Goal: Information Seeking & Learning: Learn about a topic

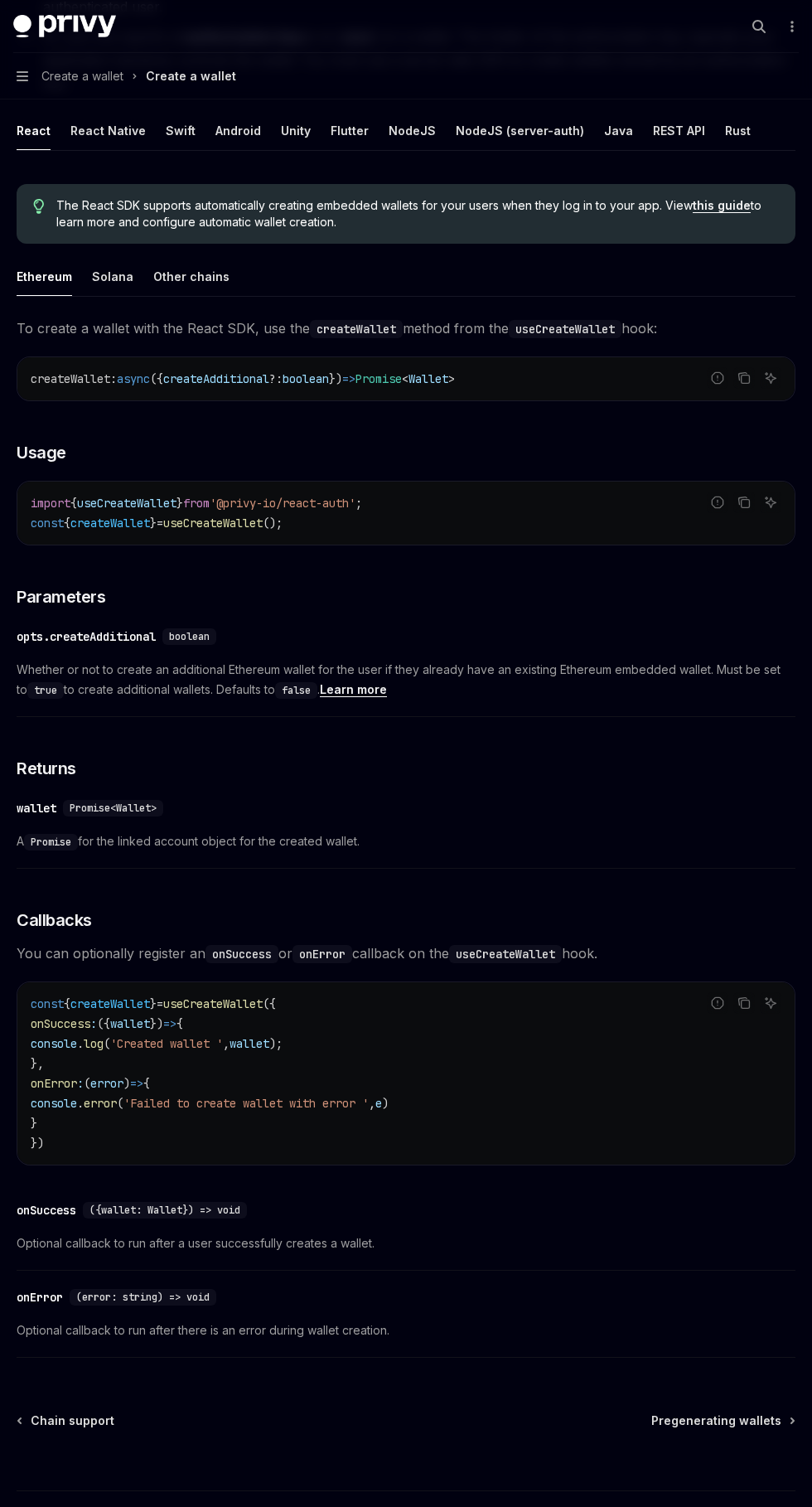
scroll to position [132, 0]
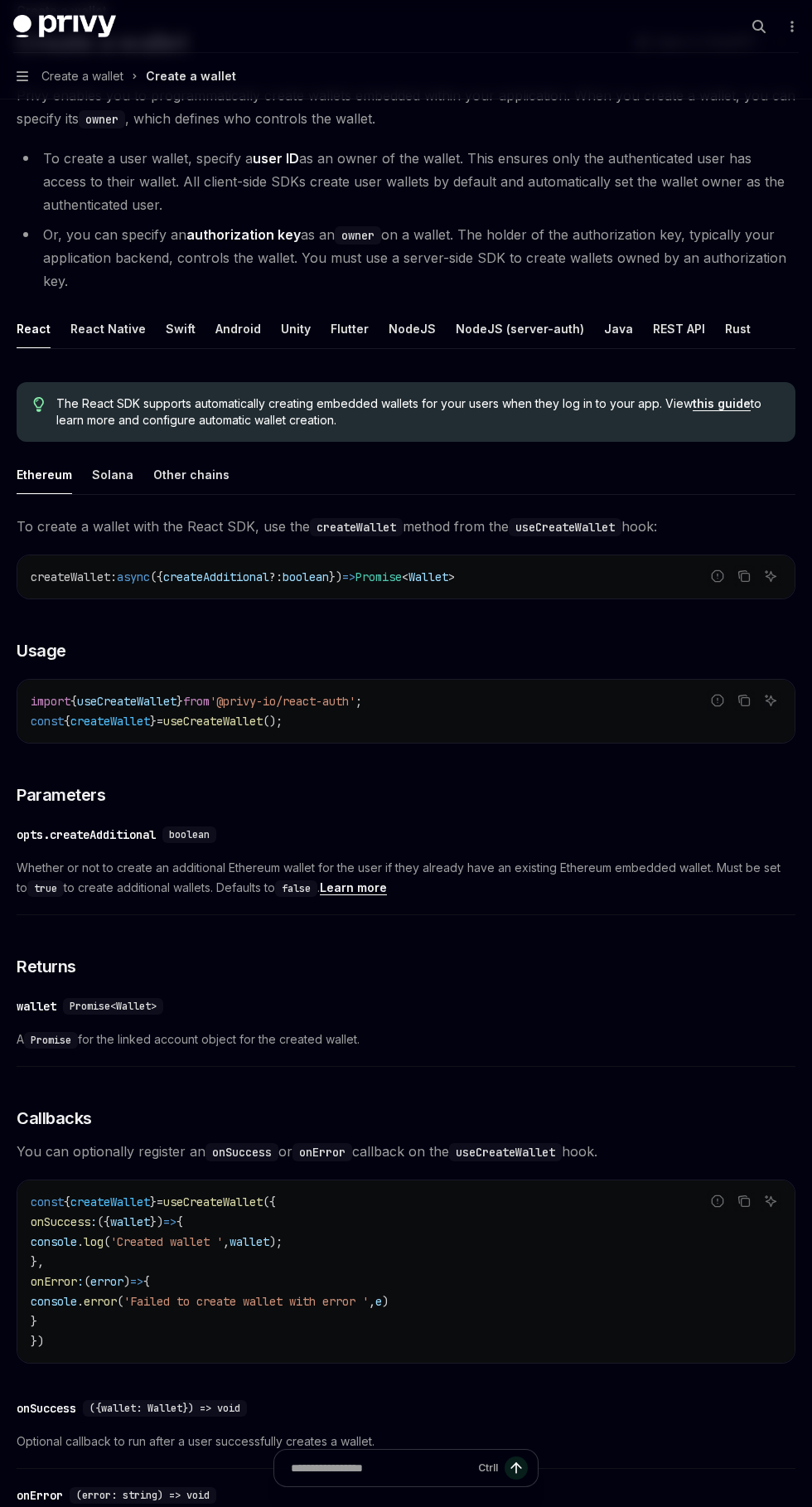
type textarea "*"
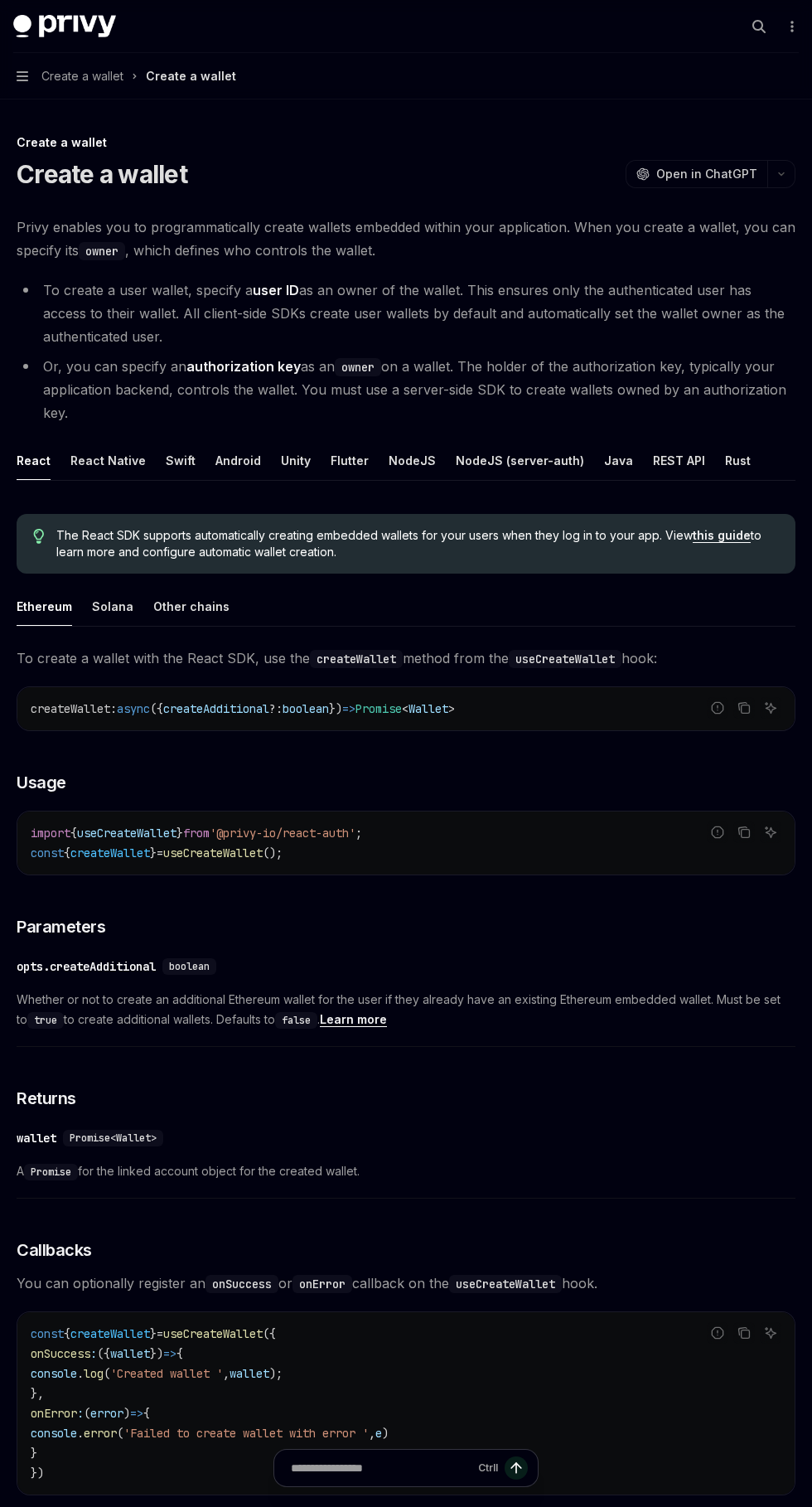
click at [371, 367] on code "owner" at bounding box center [357, 367] width 46 height 18
click at [601, 560] on div "The React SDK supports automatically creating embedded wallets for your users w…" at bounding box center [406, 544] width 780 height 59
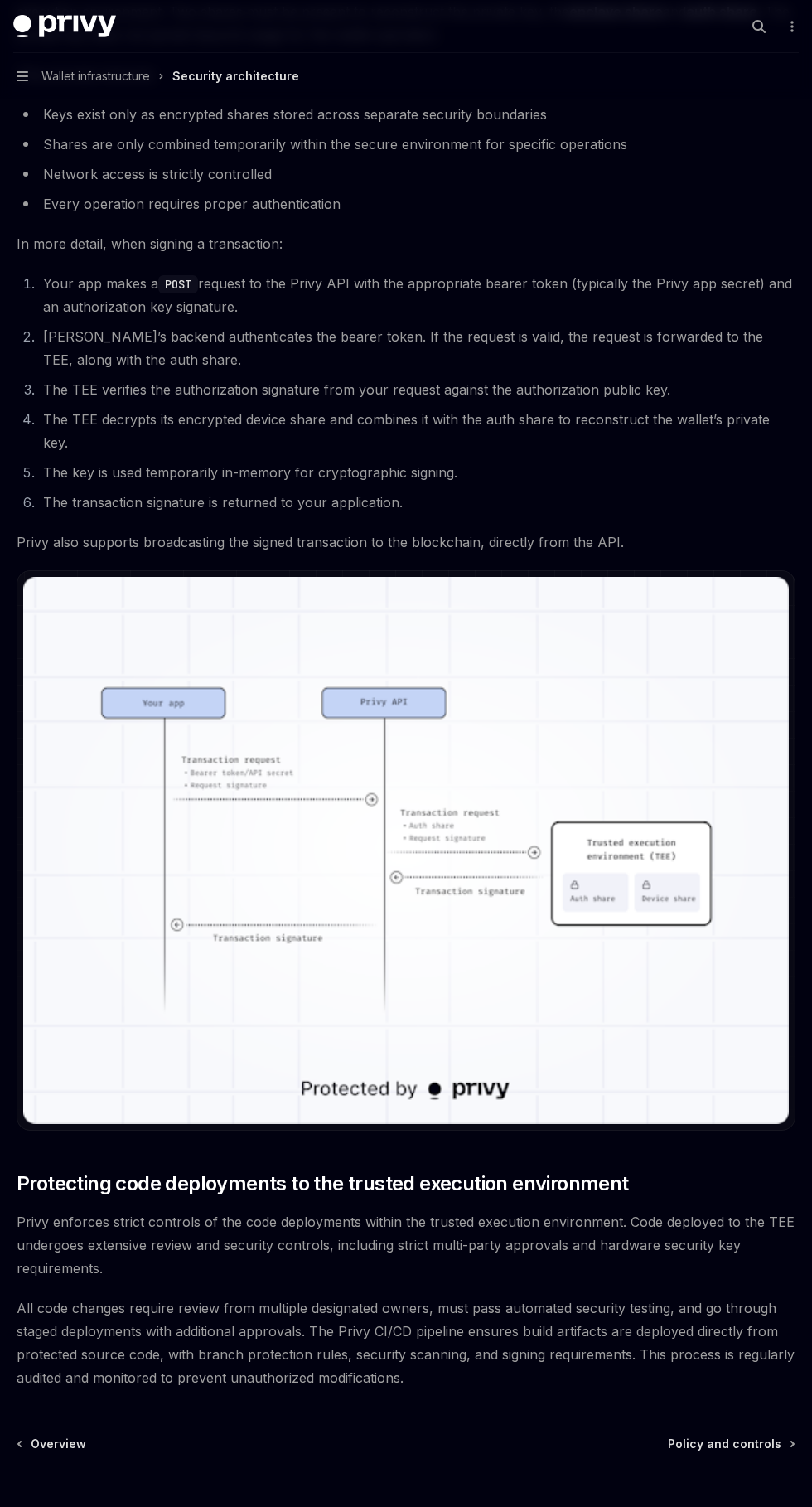
scroll to position [2148, 0]
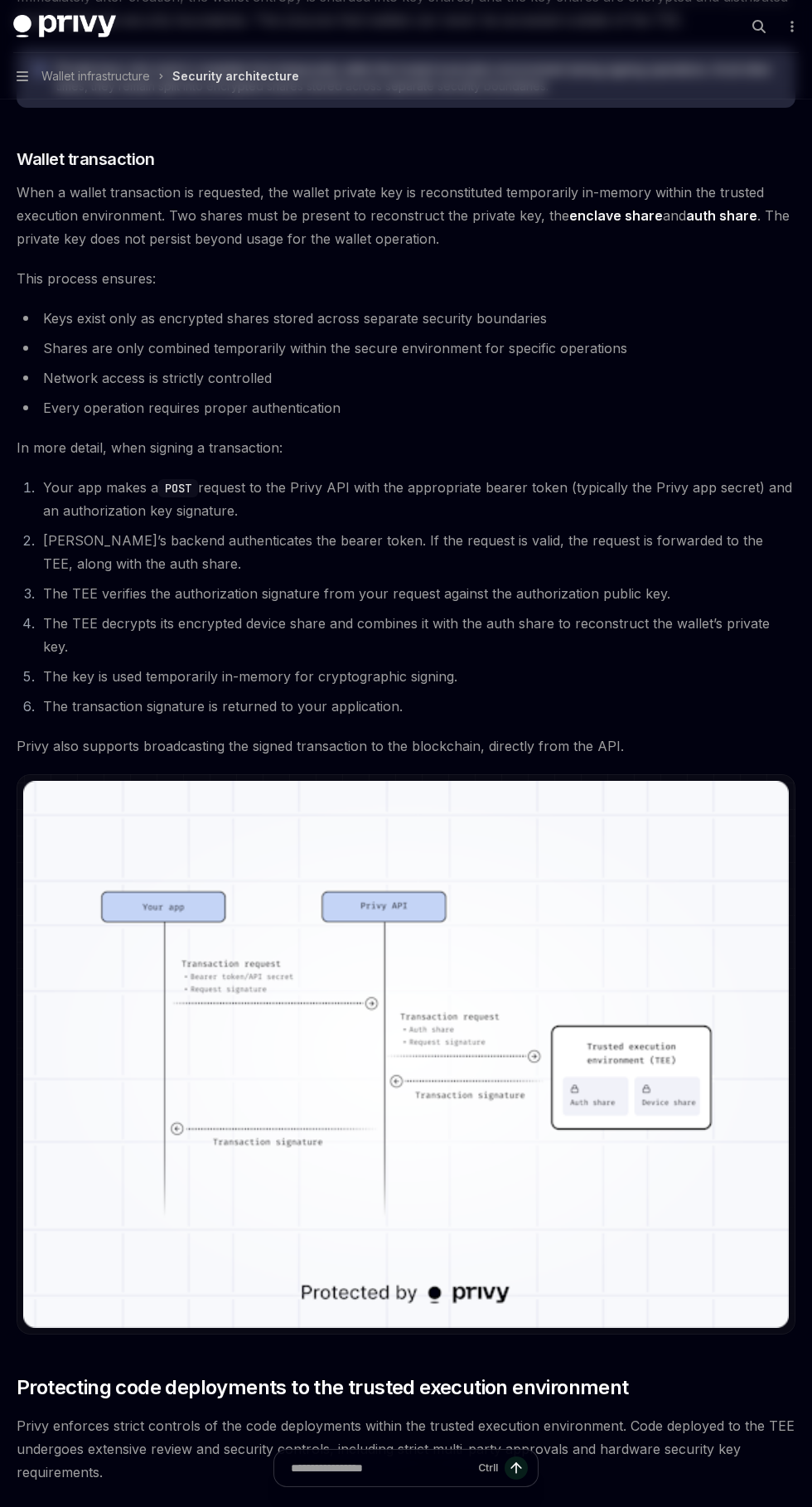
type textarea "*"
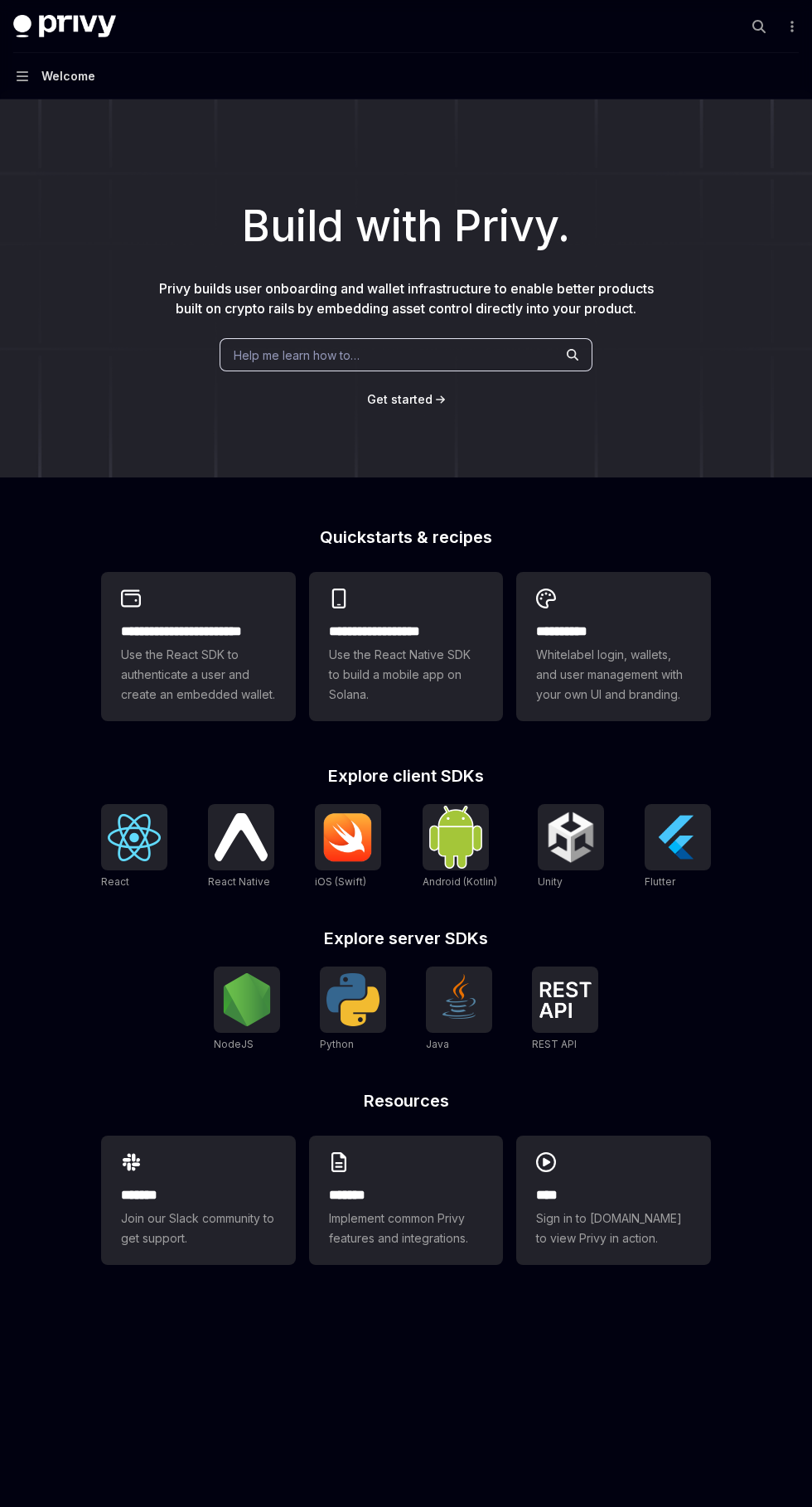
click at [232, 684] on span "Use the React SDK to authenticate a user and create an embedded wallet." at bounding box center [198, 675] width 155 height 59
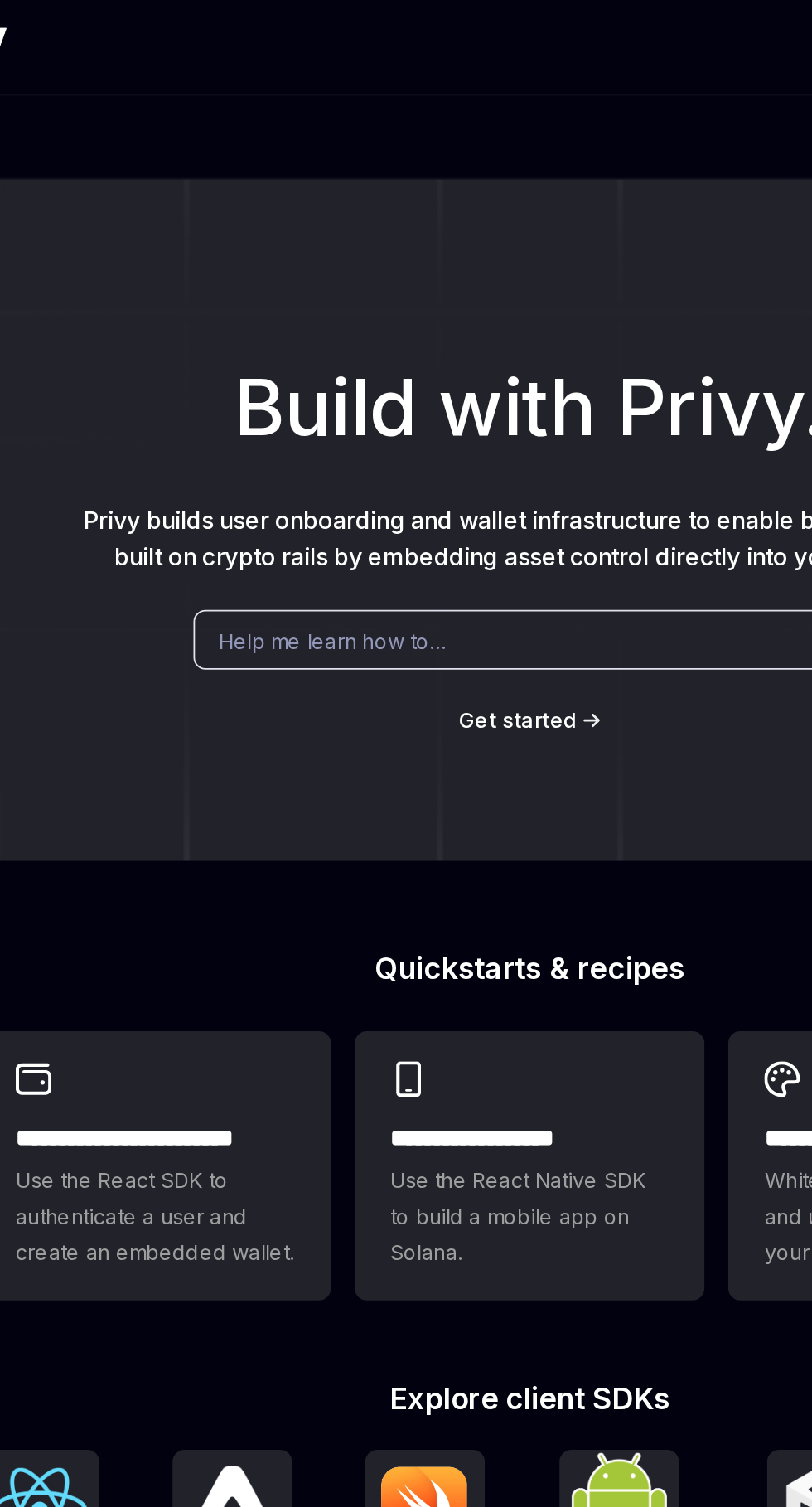
click at [353, 340] on div "Help me learn how to…" at bounding box center [406, 355] width 373 height 33
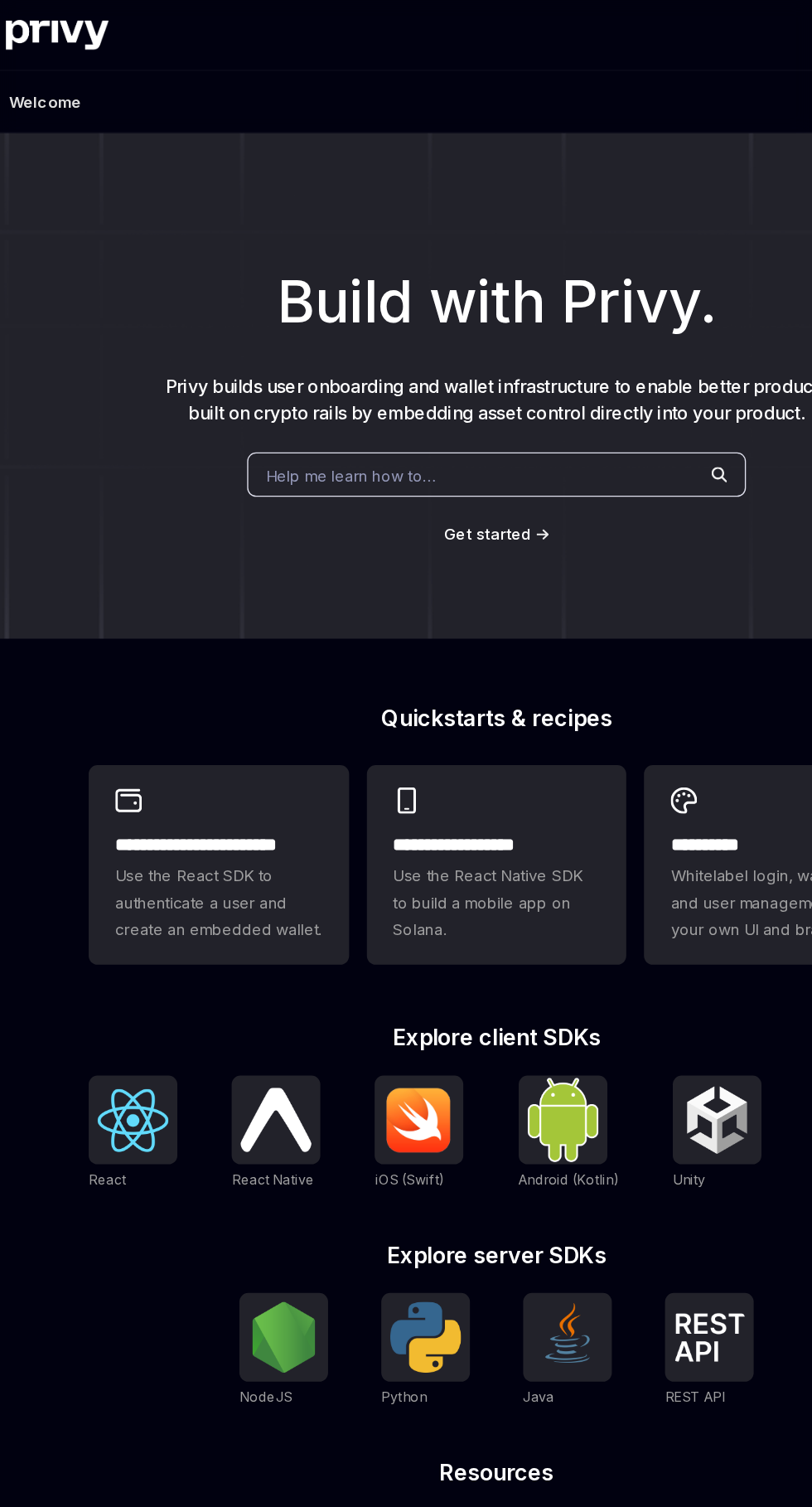
click at [460, 211] on h1 "Build with Privy." at bounding box center [406, 226] width 760 height 65
click at [353, 346] on div "Help me learn how to…" at bounding box center [406, 355] width 373 height 33
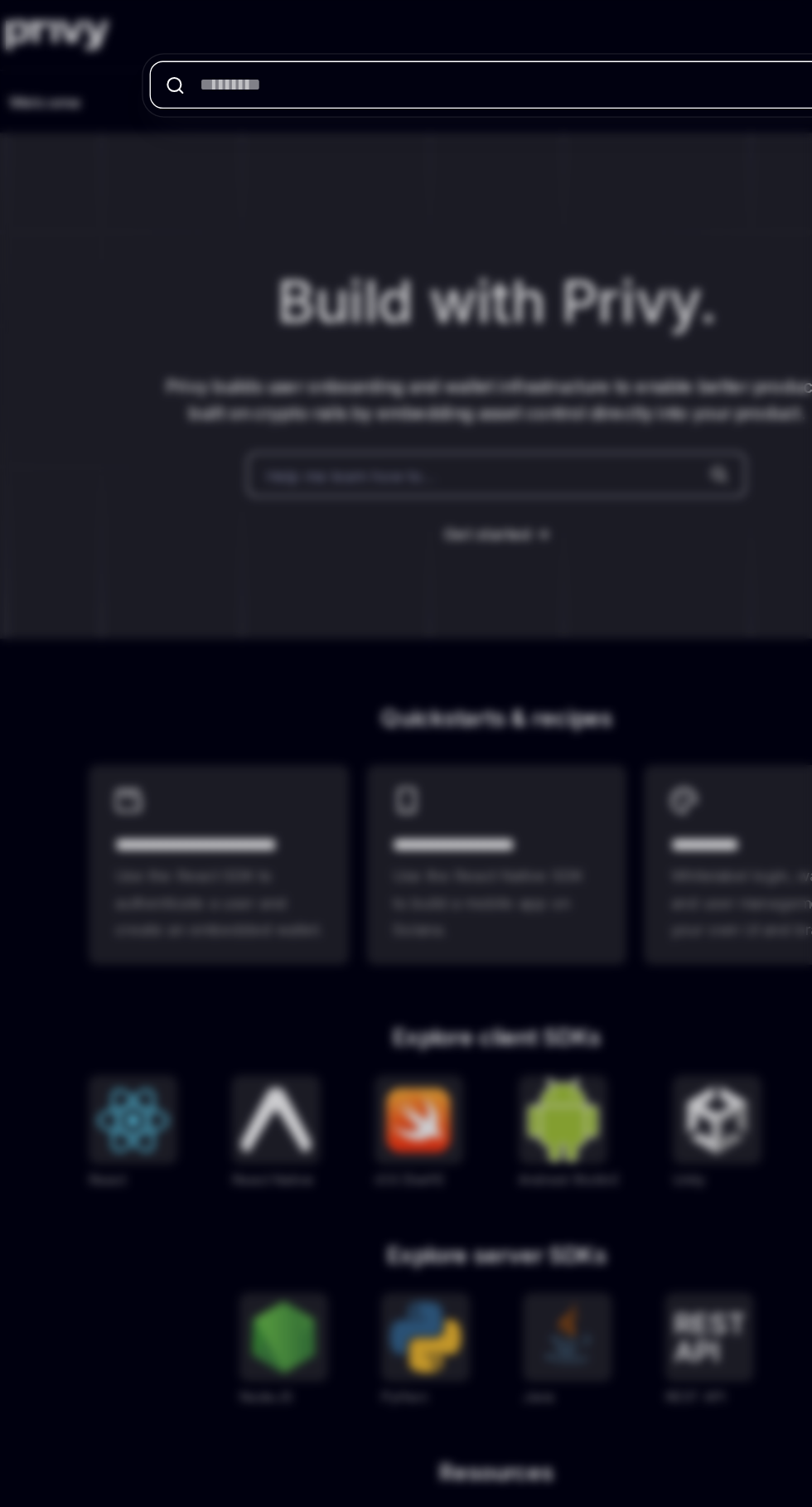
click at [443, 67] on input "text" at bounding box center [406, 63] width 519 height 36
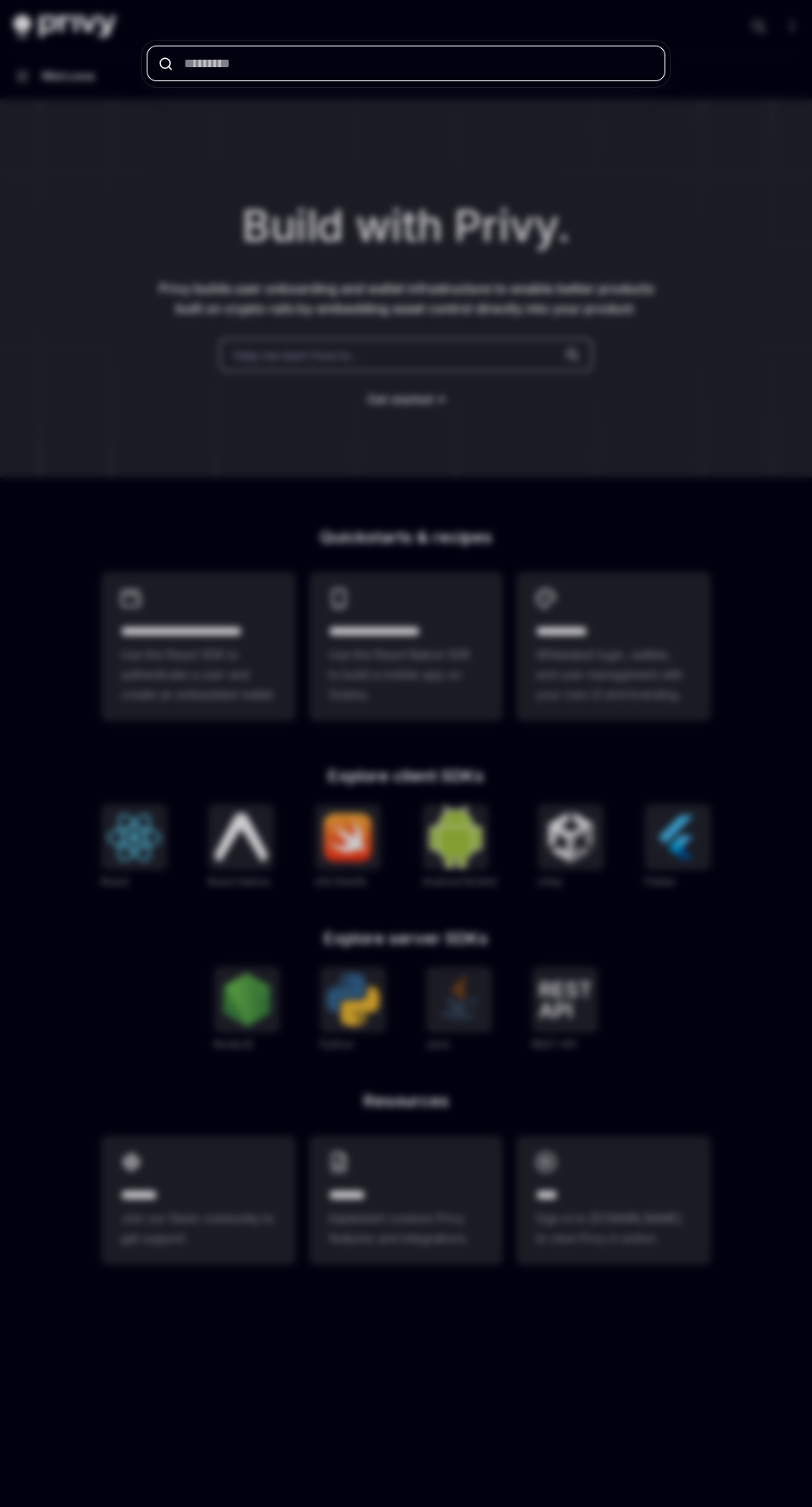
type textarea "*"
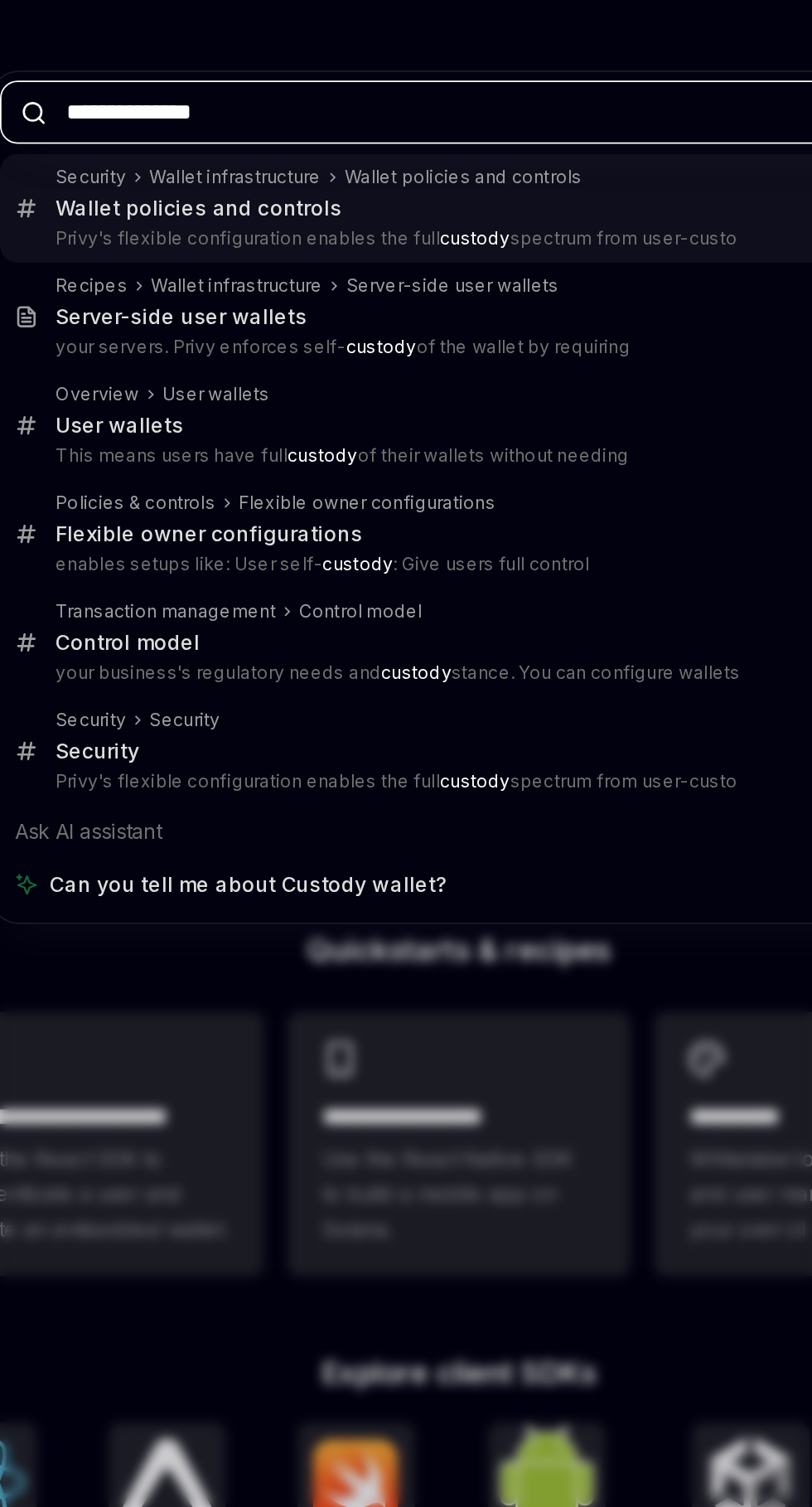
type input "**********"
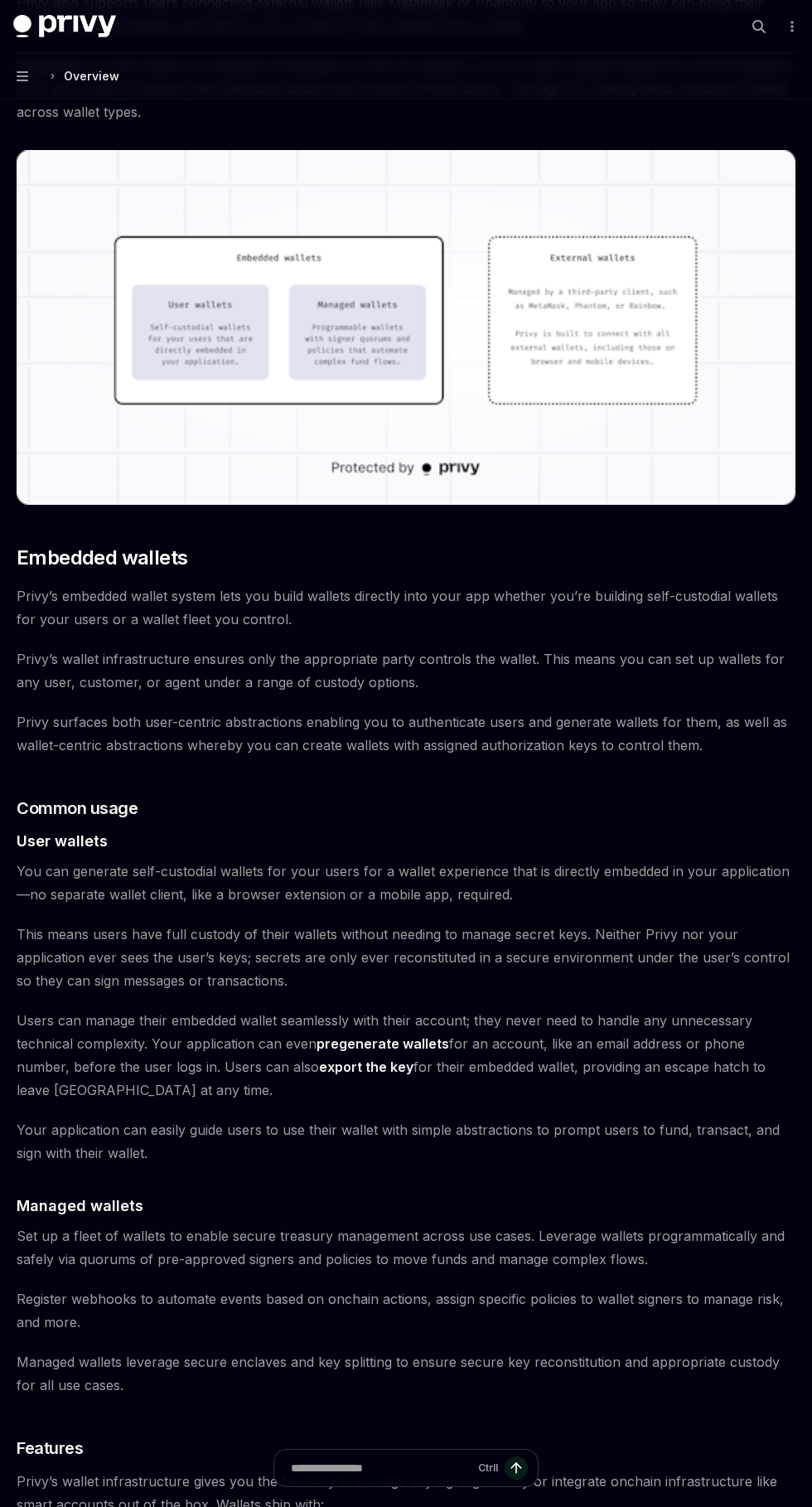
scroll to position [446, 0]
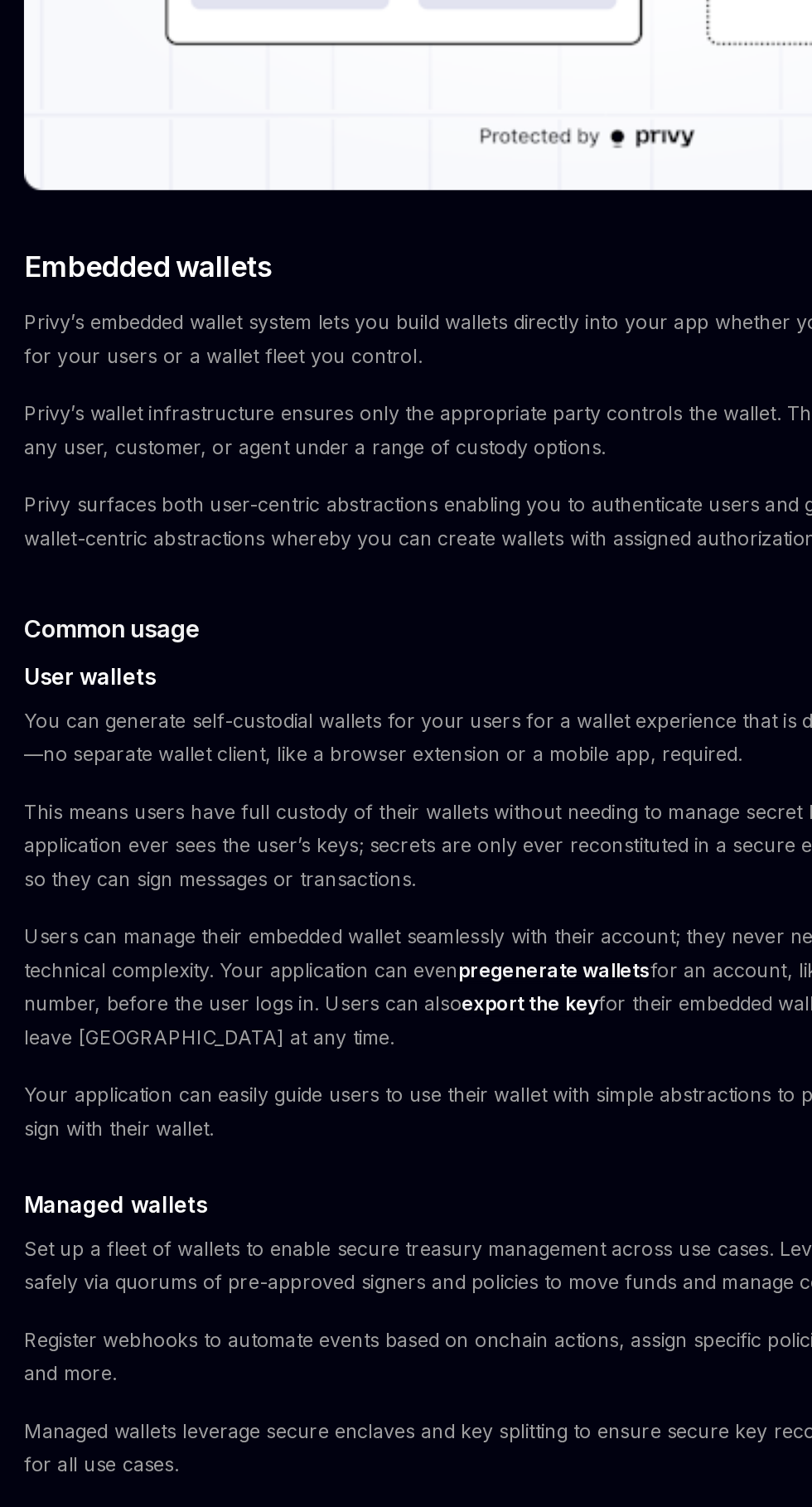
click at [331, 1052] on link "export the key" at bounding box center [366, 1059] width 94 height 17
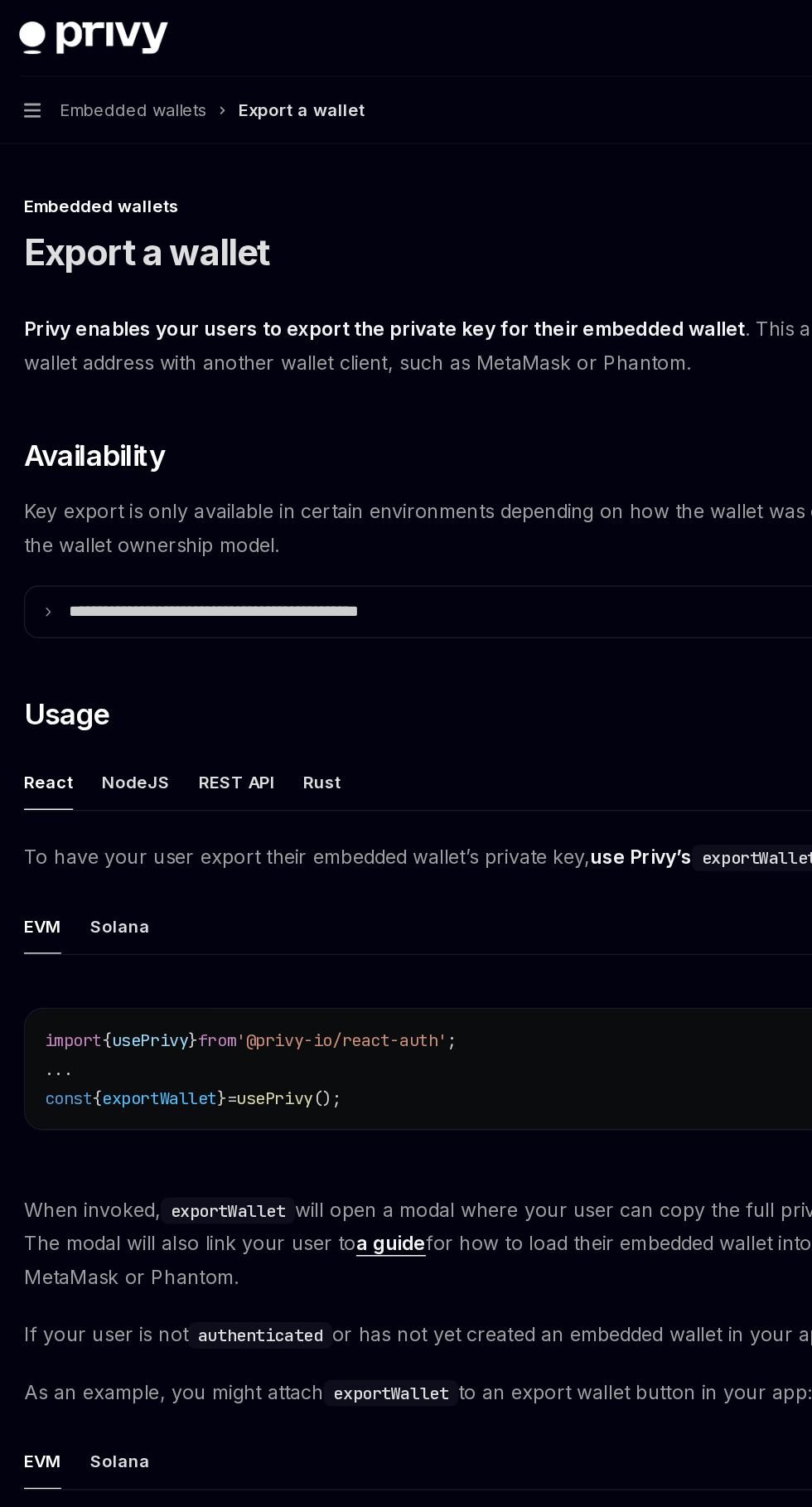
click at [253, 427] on p "**********" at bounding box center [184, 422] width 274 height 15
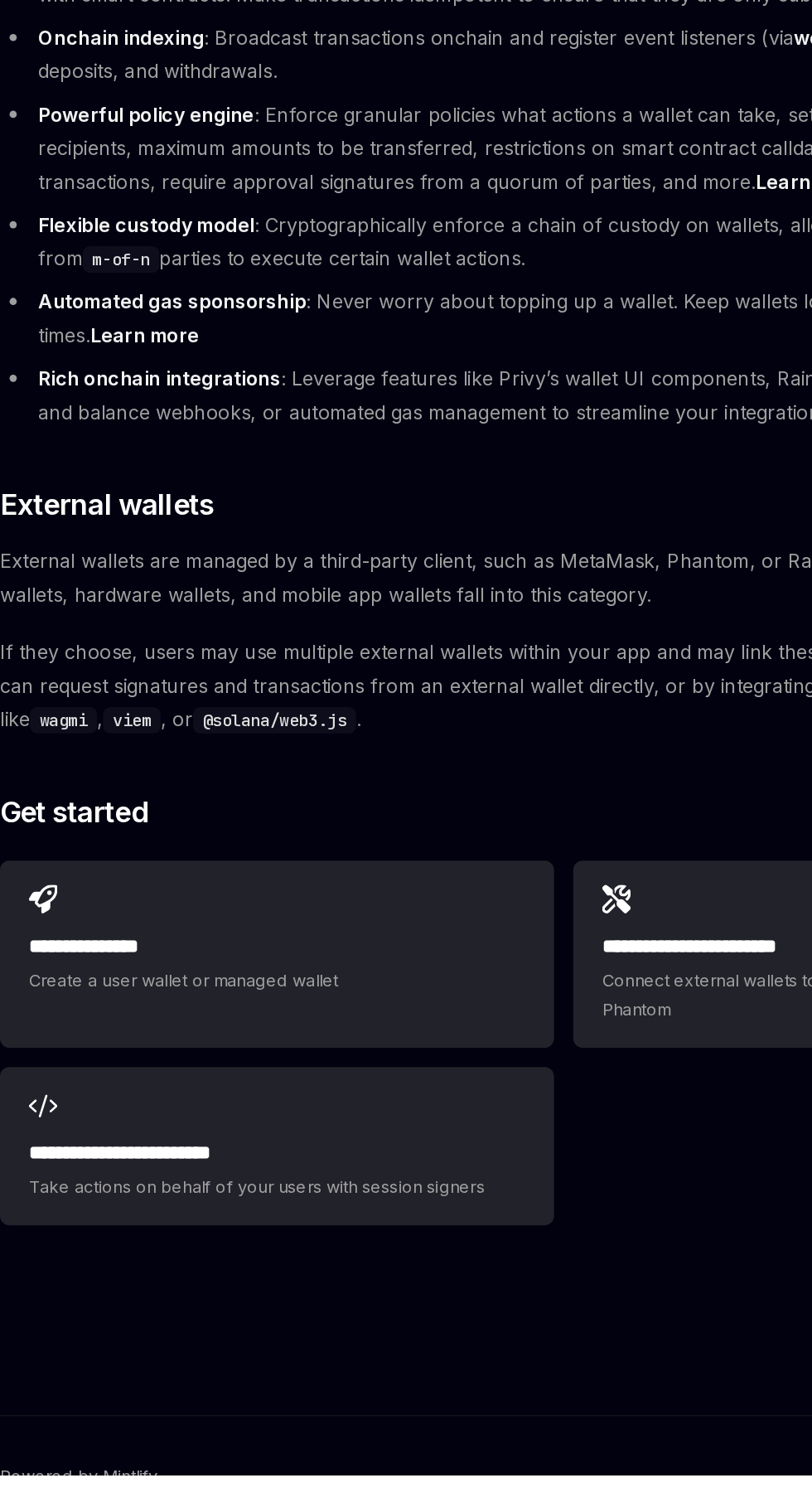
scroll to position [1572, 0]
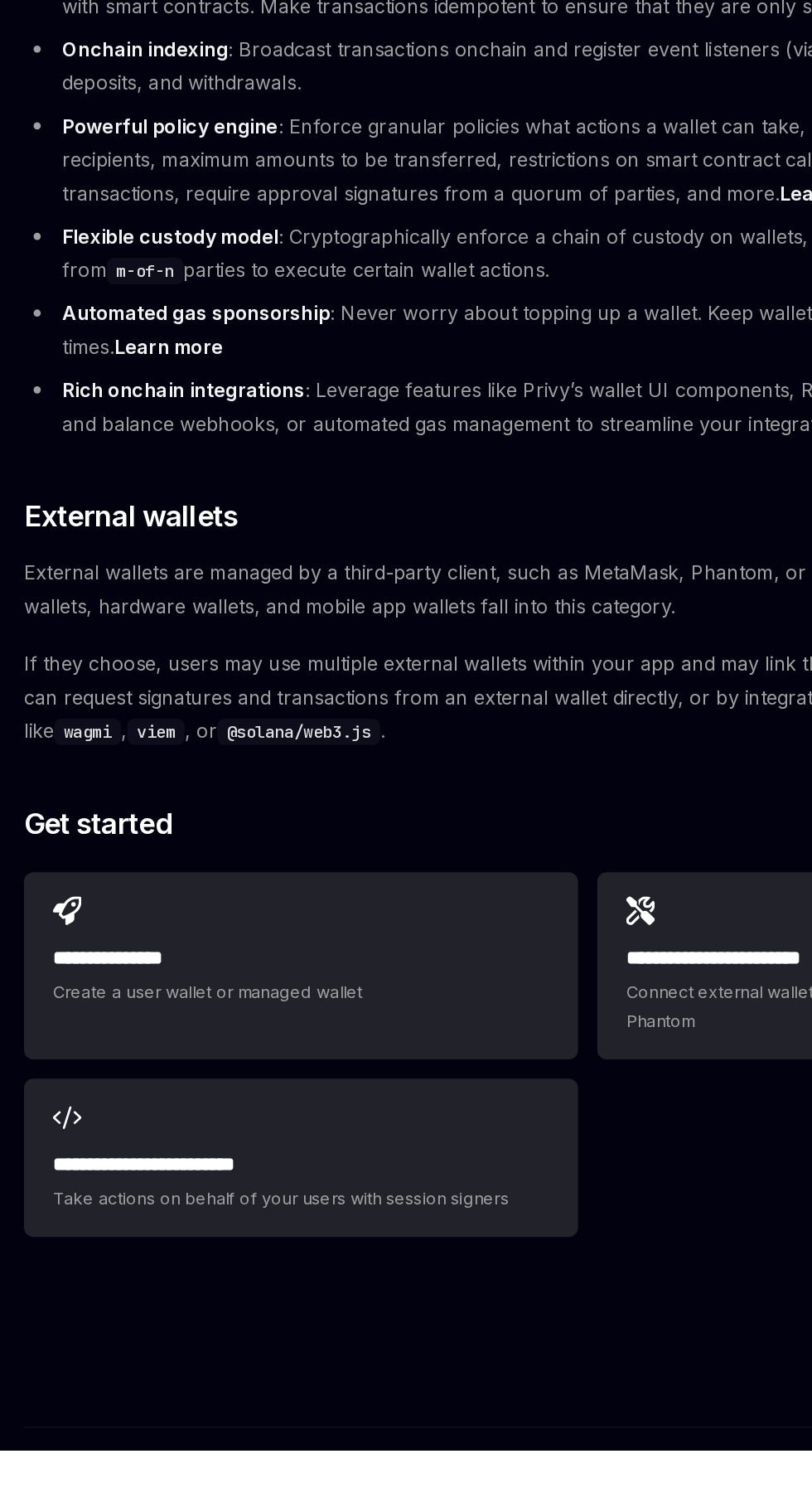
click at [344, 1202] on div "**********" at bounding box center [208, 1162] width 383 height 109
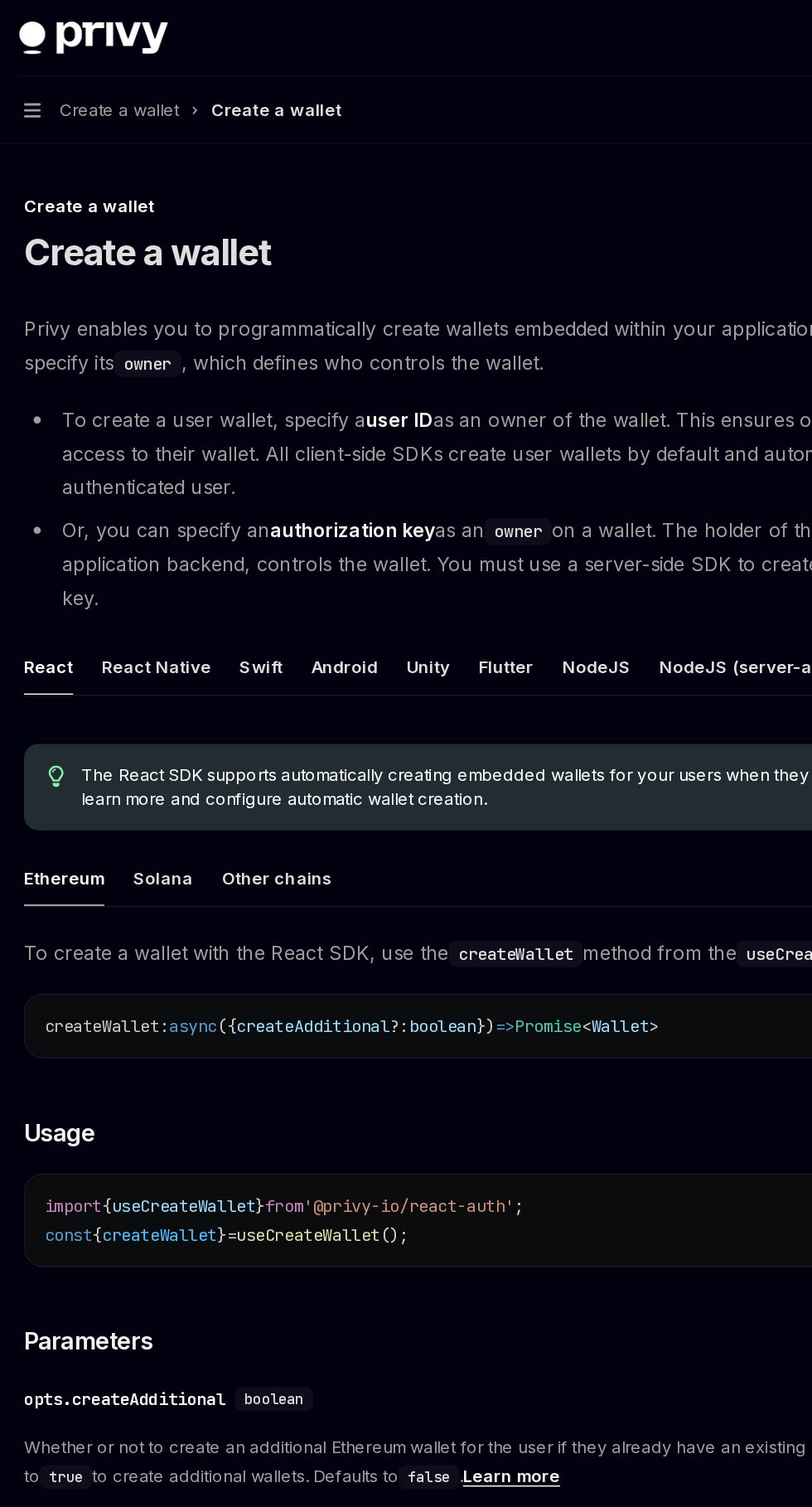
type textarea "*"
